Goal: Information Seeking & Learning: Learn about a topic

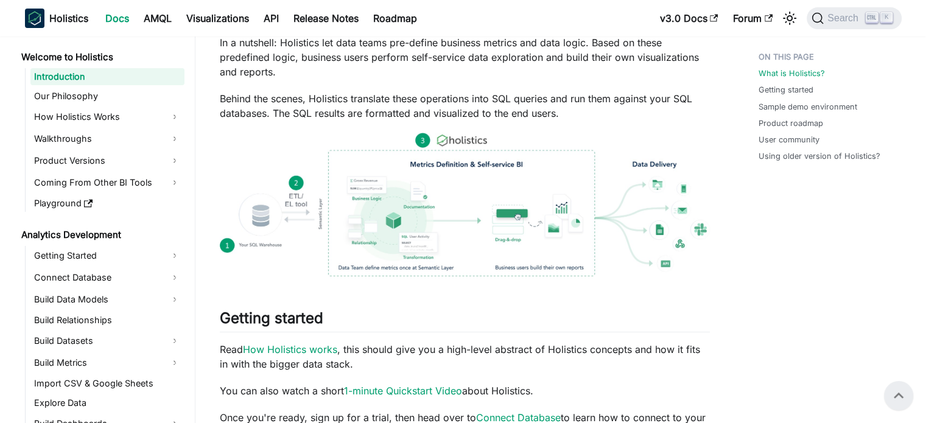
scroll to position [192, 0]
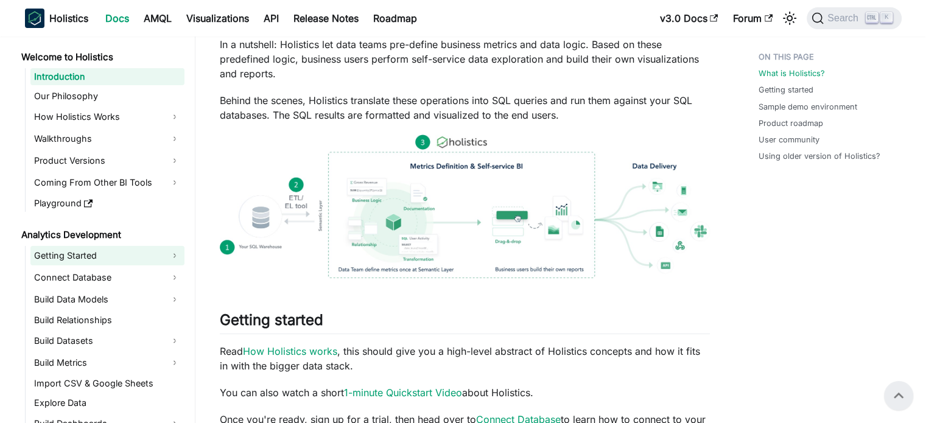
click at [152, 256] on link "Getting Started" at bounding box center [107, 255] width 154 height 19
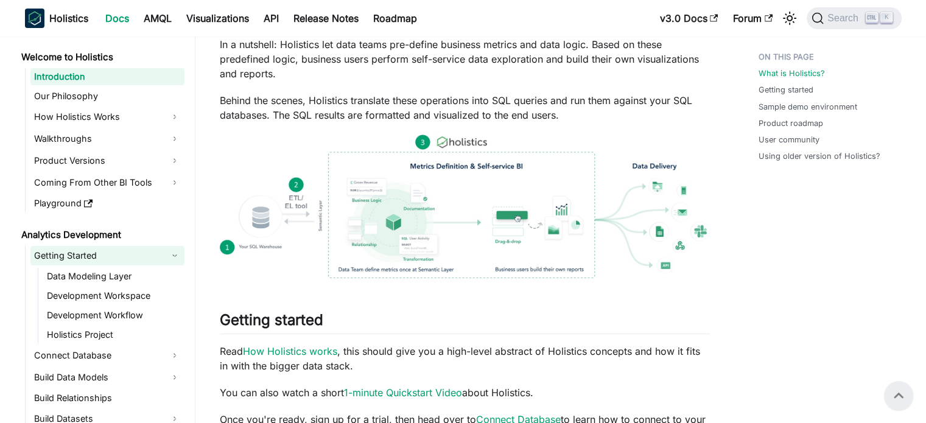
click at [105, 262] on link "Getting Started" at bounding box center [107, 255] width 154 height 19
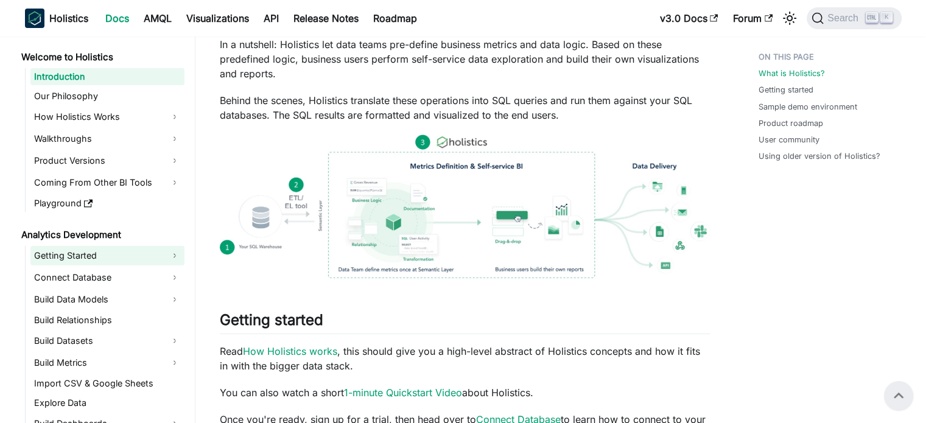
click at [114, 253] on link "Getting Started" at bounding box center [107, 255] width 154 height 19
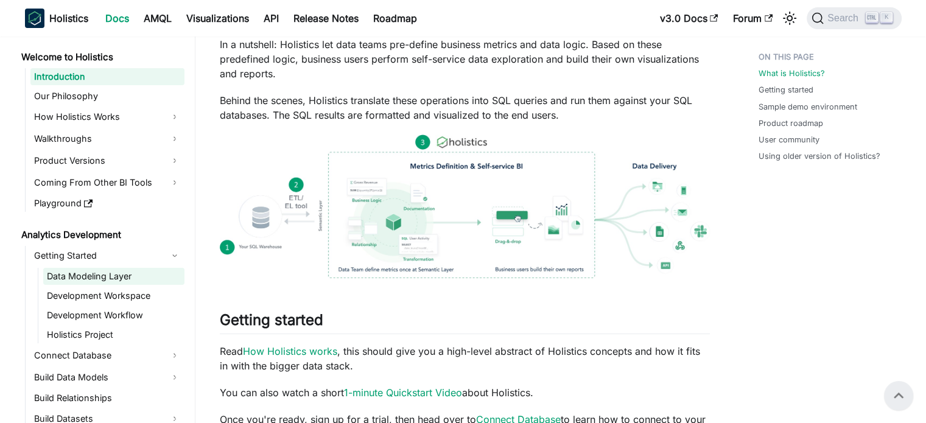
click at [107, 277] on link "Data Modeling Layer" at bounding box center [113, 276] width 141 height 17
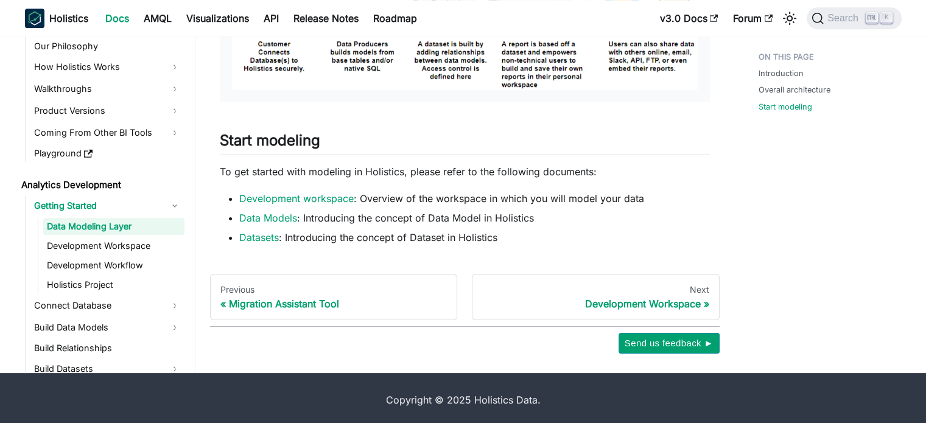
scroll to position [824, 0]
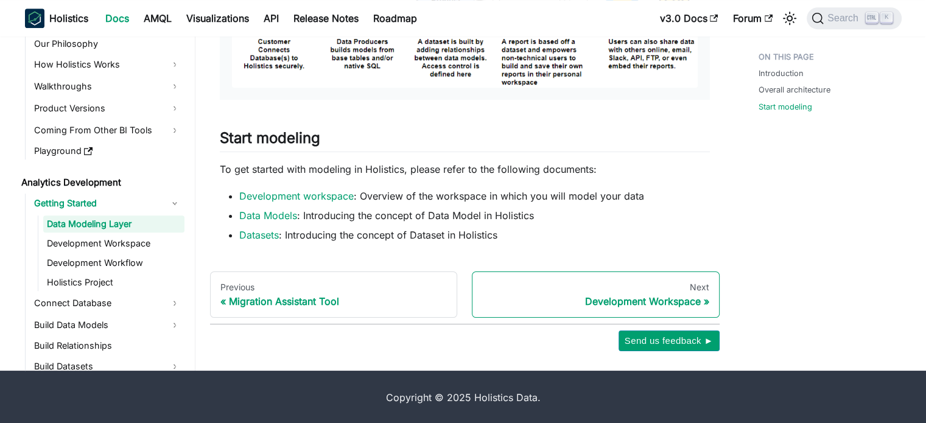
click at [577, 295] on div "Development Workspace" at bounding box center [595, 301] width 227 height 12
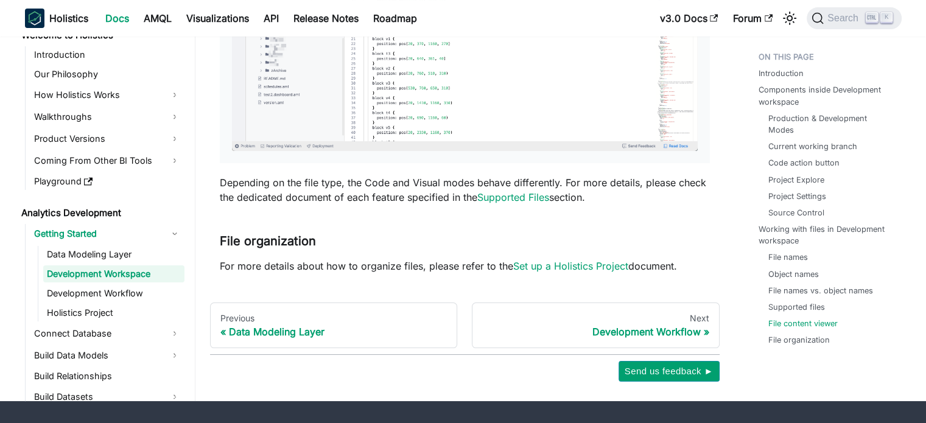
scroll to position [4839, 0]
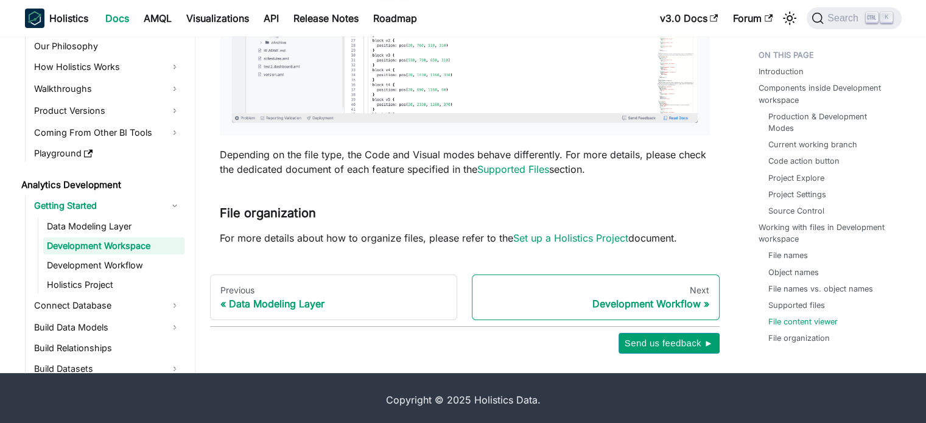
click at [687, 300] on div "Development Workflow" at bounding box center [595, 304] width 227 height 12
